Goal: Task Accomplishment & Management: Complete application form

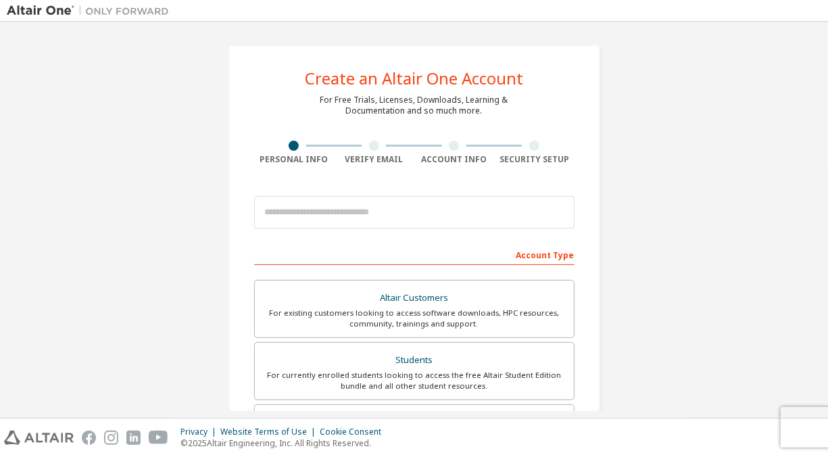
click at [716, 105] on div "Create an Altair One Account For Free Trials, Licenses, Downloads, Learning & D…" at bounding box center [414, 386] width 815 height 716
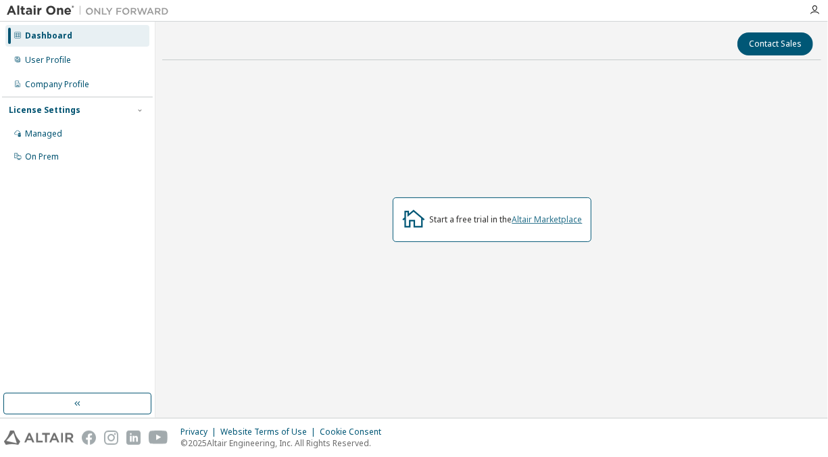
click at [525, 220] on link "Altair Marketplace" at bounding box center [548, 219] width 70 height 11
